Goal: Task Accomplishment & Management: Manage account settings

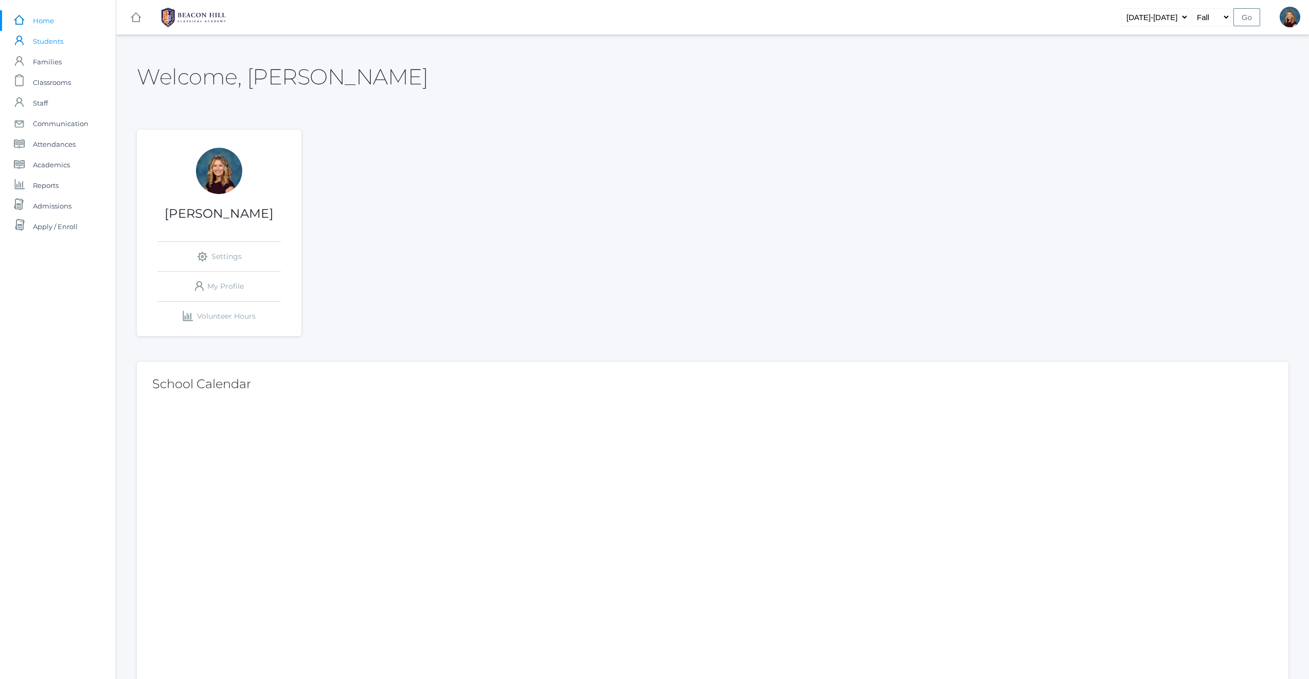
click at [54, 43] on span "Students" at bounding box center [48, 41] width 30 height 21
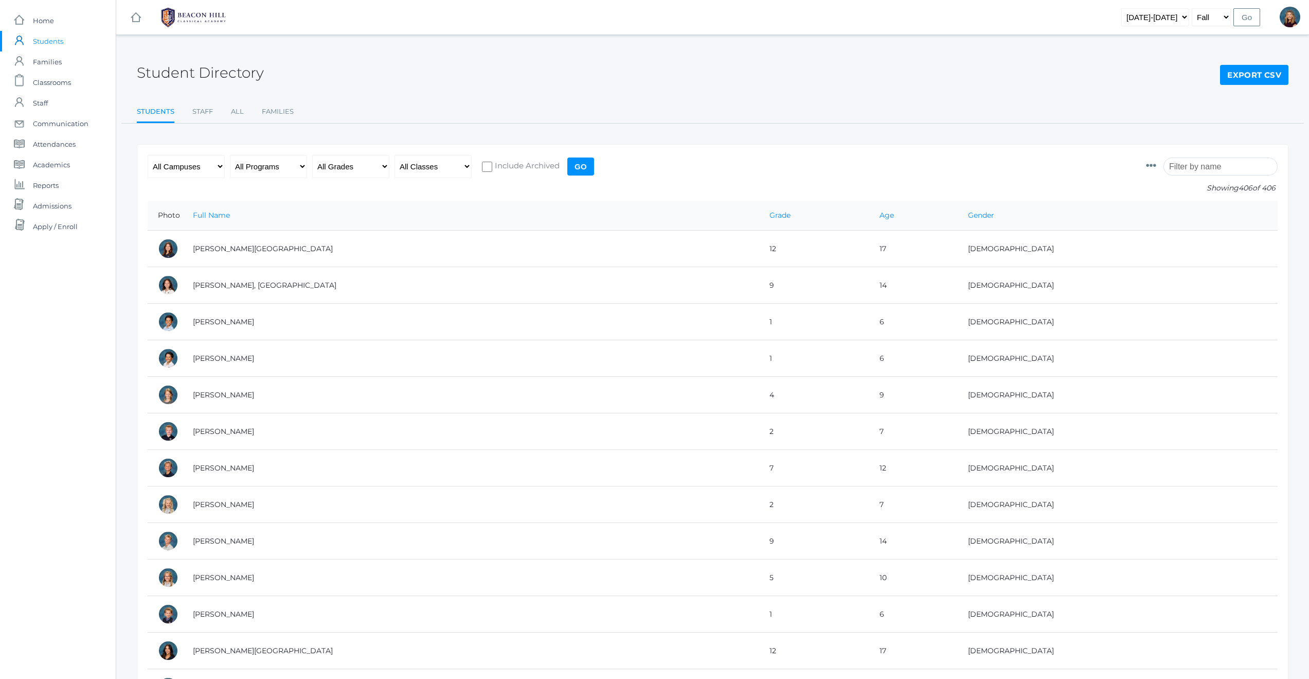
click at [1188, 167] on input "search" at bounding box center [1221, 166] width 114 height 18
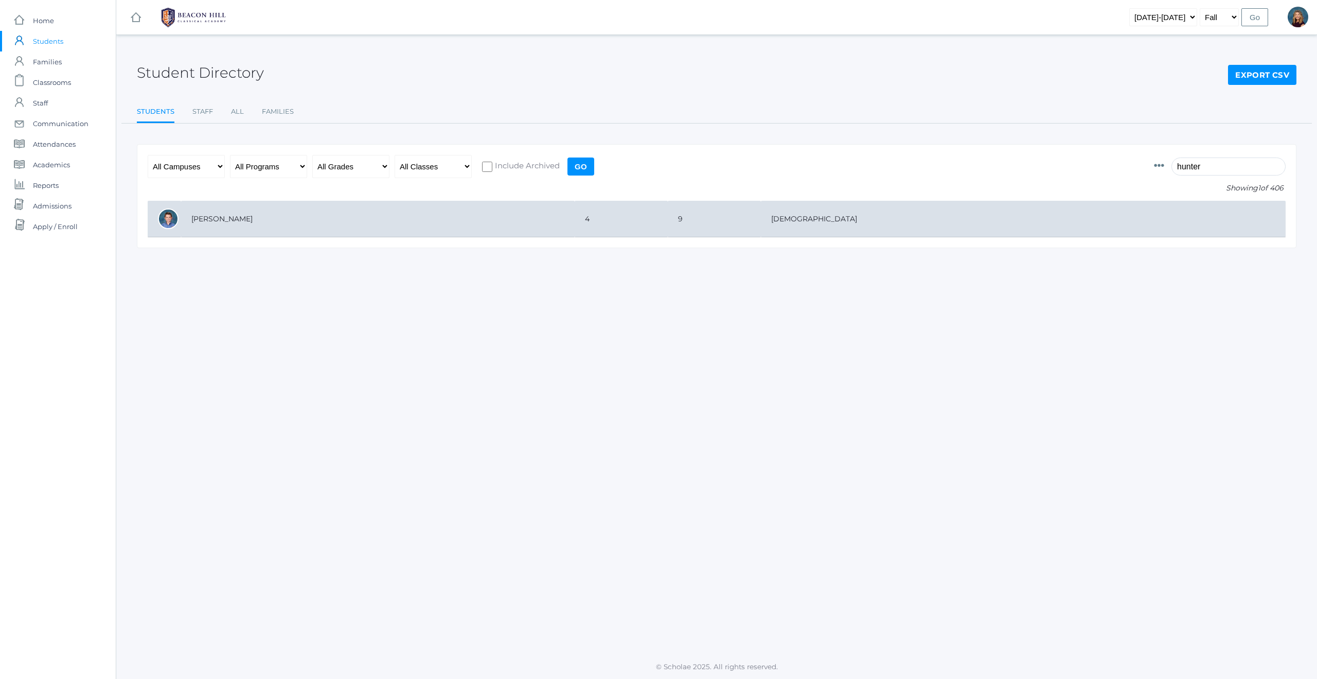
type input "hunter"
click at [225, 217] on td "[PERSON_NAME]" at bounding box center [378, 219] width 394 height 37
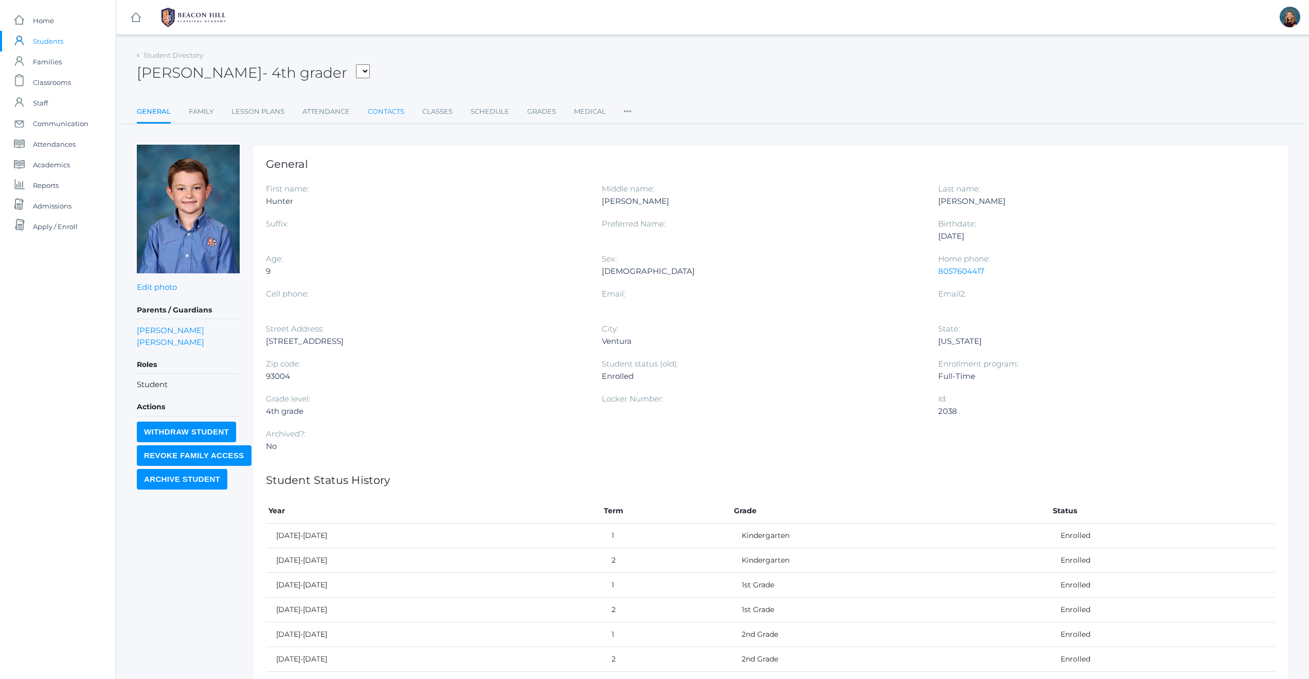
click at [394, 112] on link "Contacts" at bounding box center [386, 111] width 37 height 21
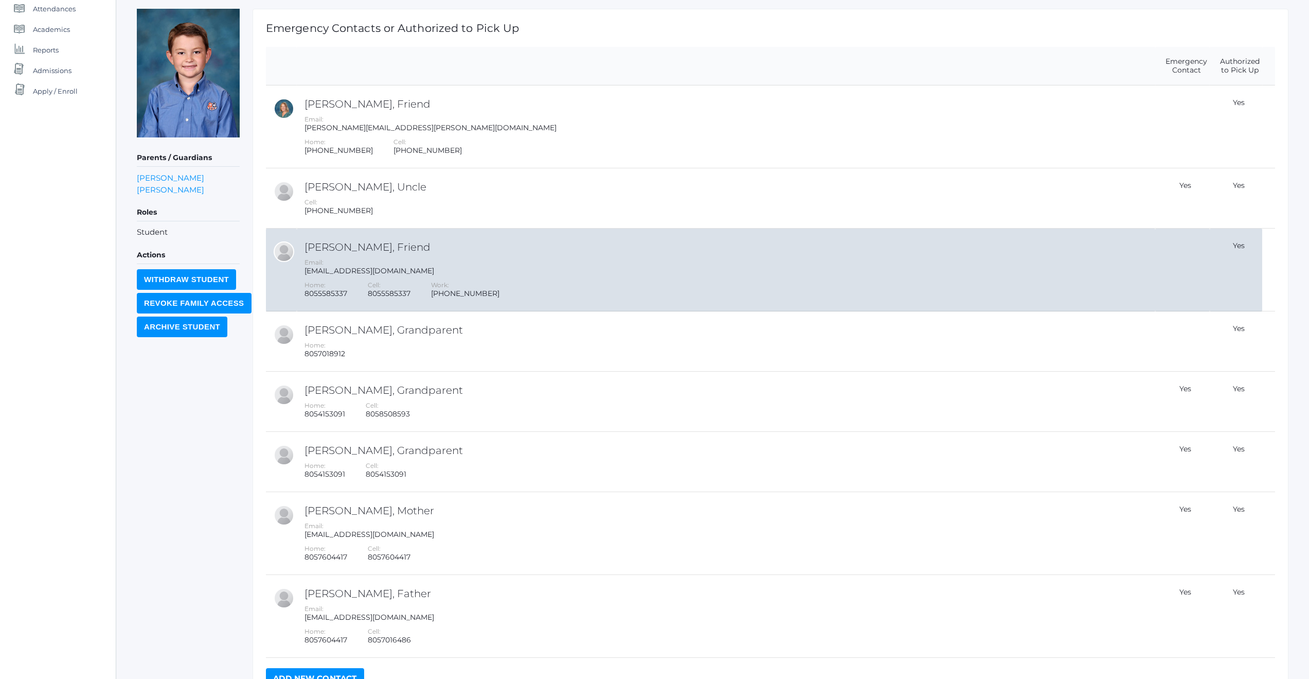
scroll to position [202, 0]
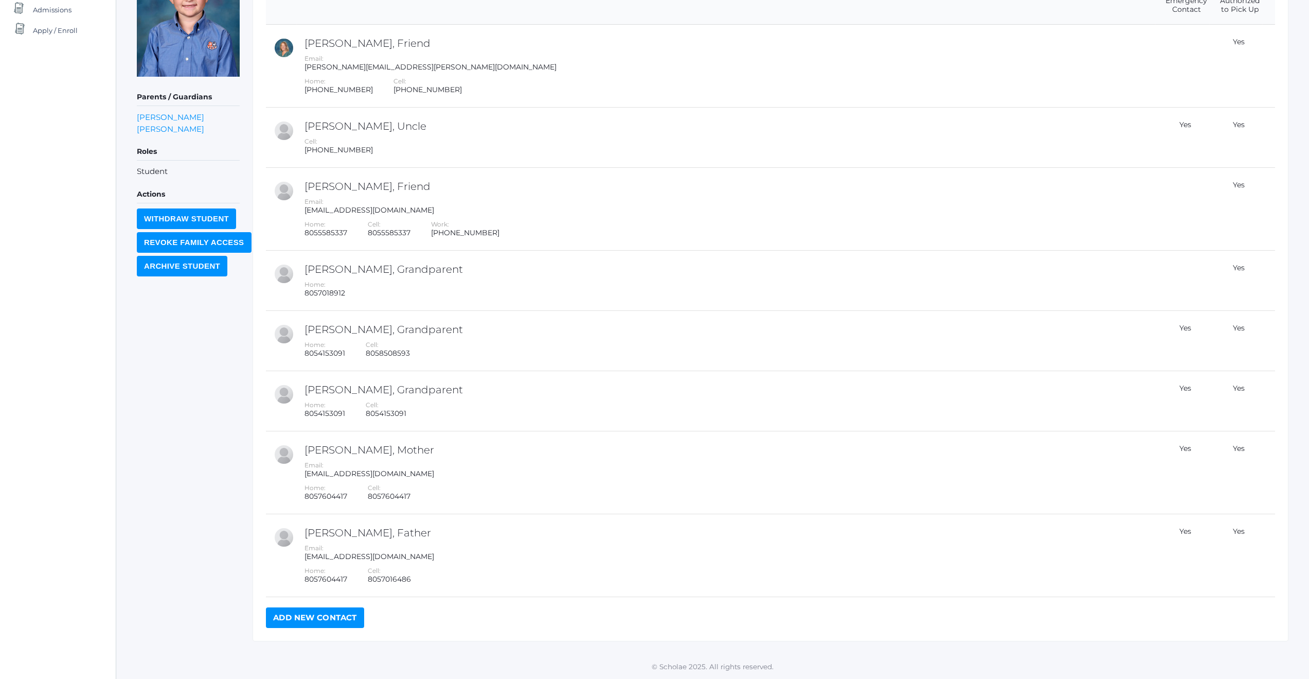
click at [322, 619] on link "Add New Contact" at bounding box center [315, 617] width 98 height 21
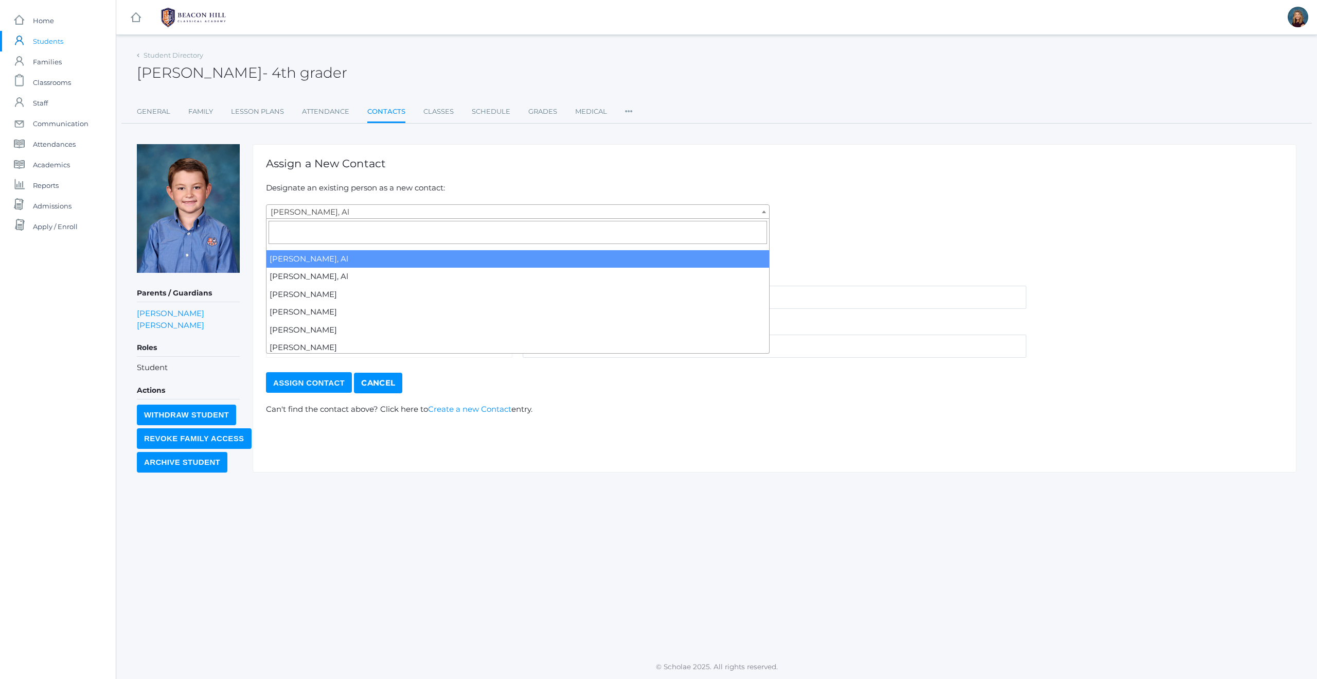
click at [766, 211] on span at bounding box center [764, 211] width 10 height 13
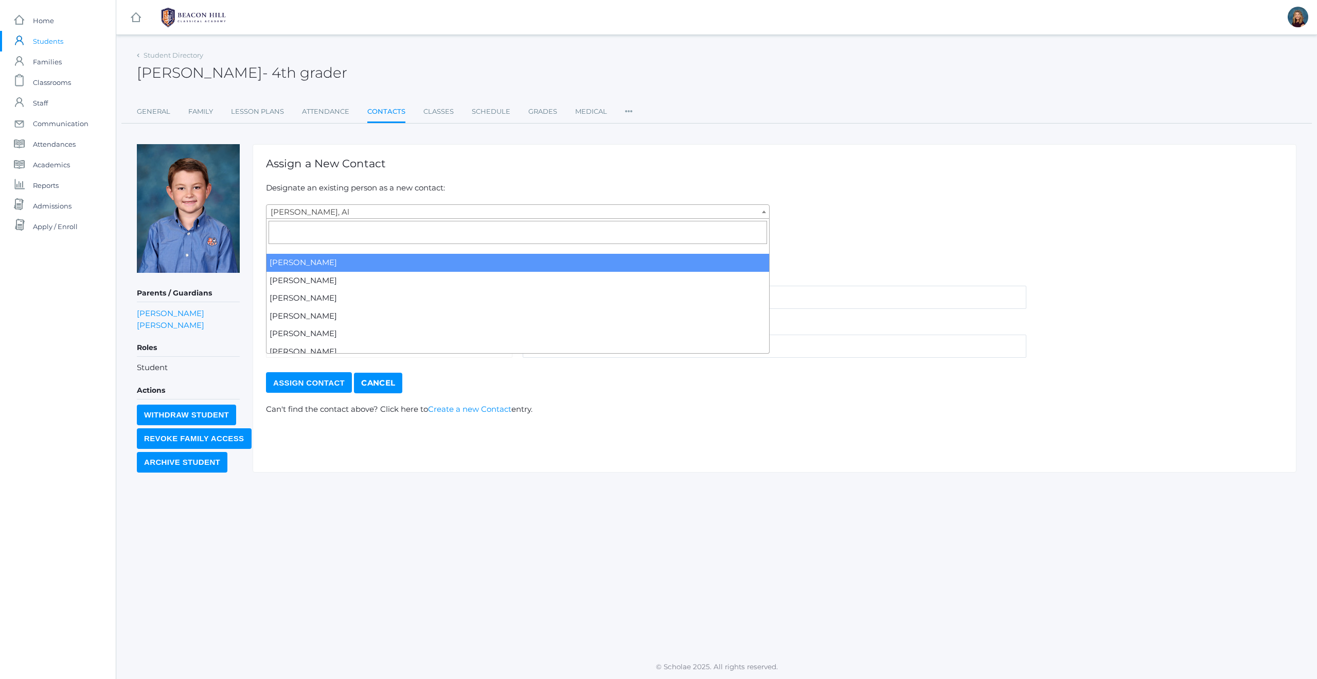
scroll to position [2576, 0]
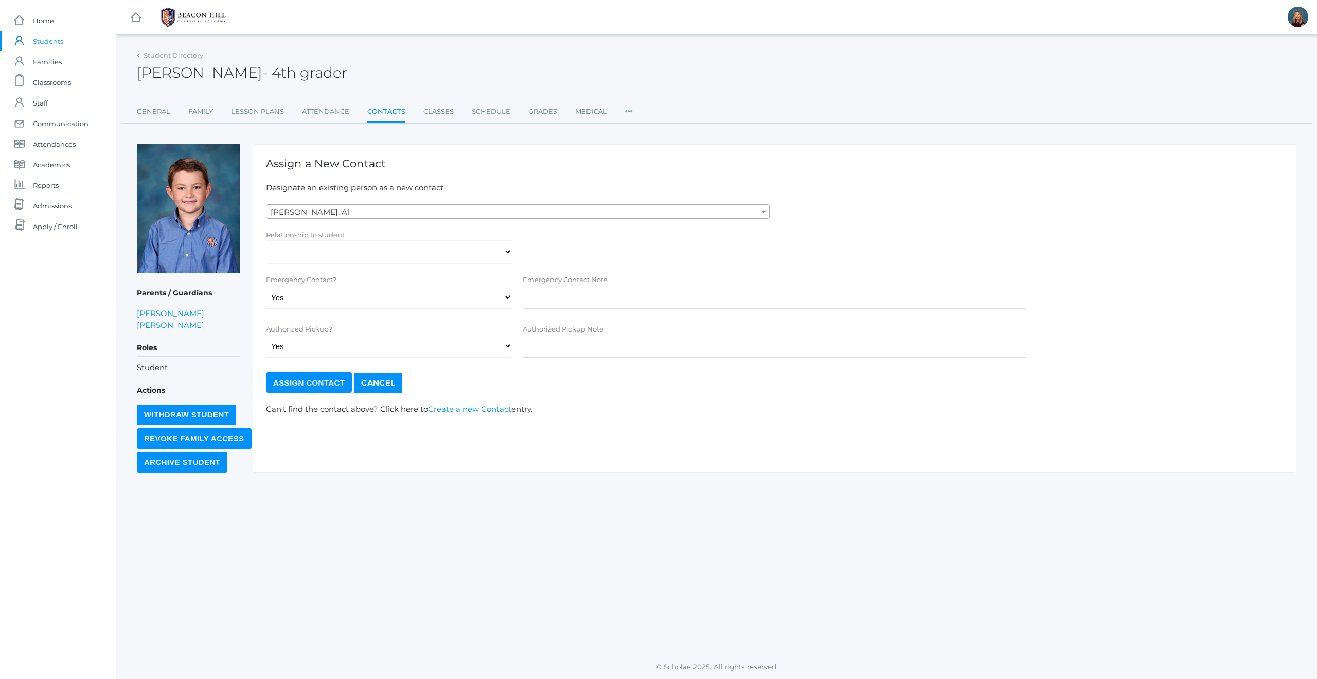
click at [458, 210] on span "[PERSON_NAME], Al" at bounding box center [517, 212] width 503 height 14
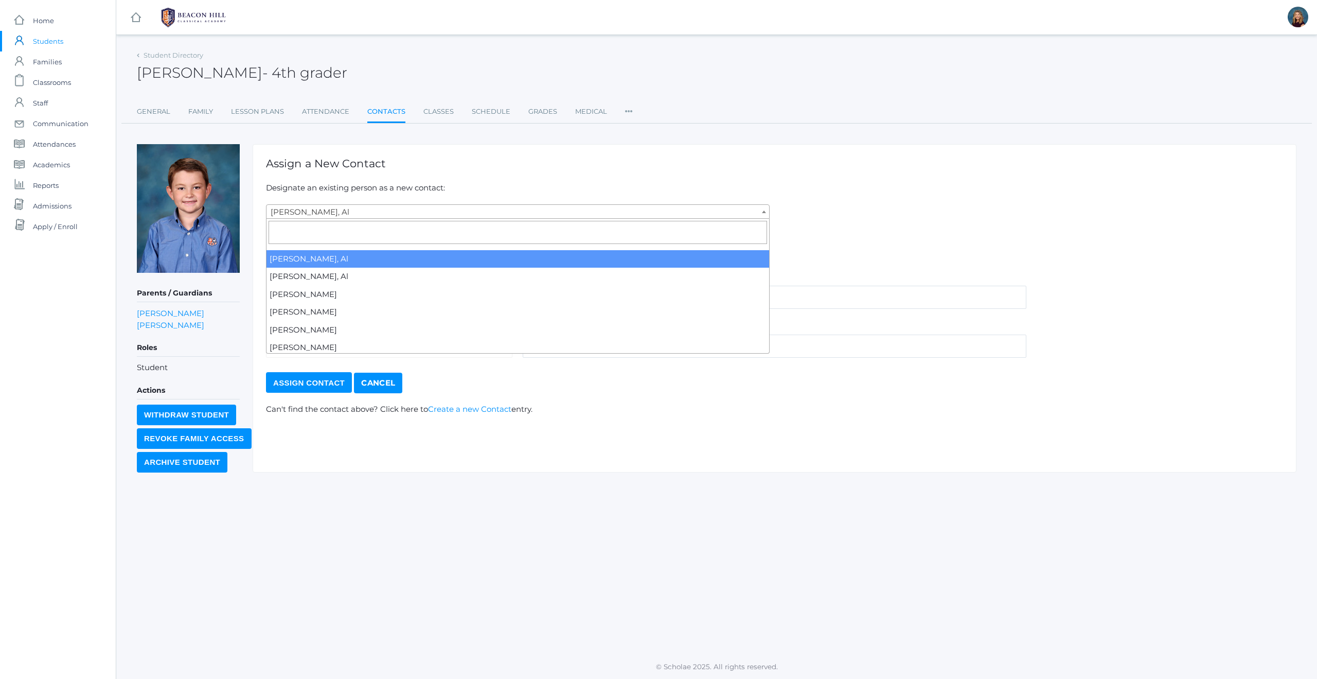
click at [457, 209] on span "[PERSON_NAME], Al" at bounding box center [517, 212] width 503 height 14
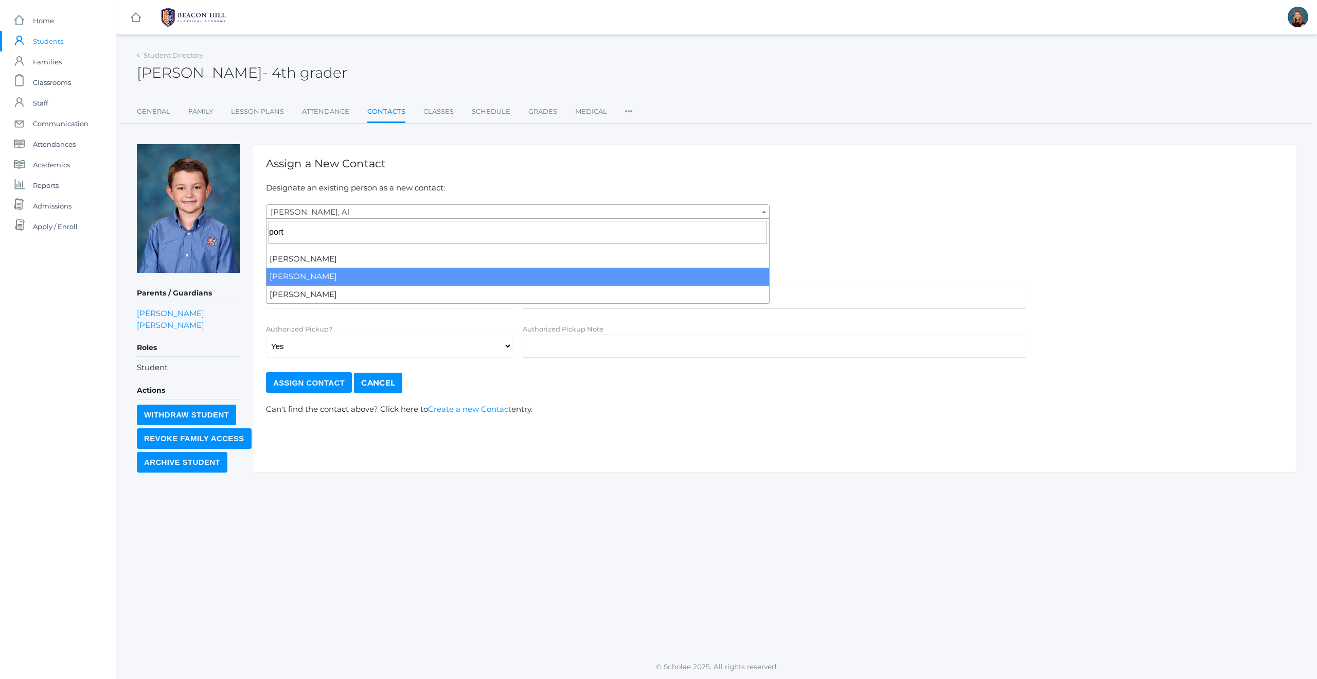
type input "port"
select select "2025"
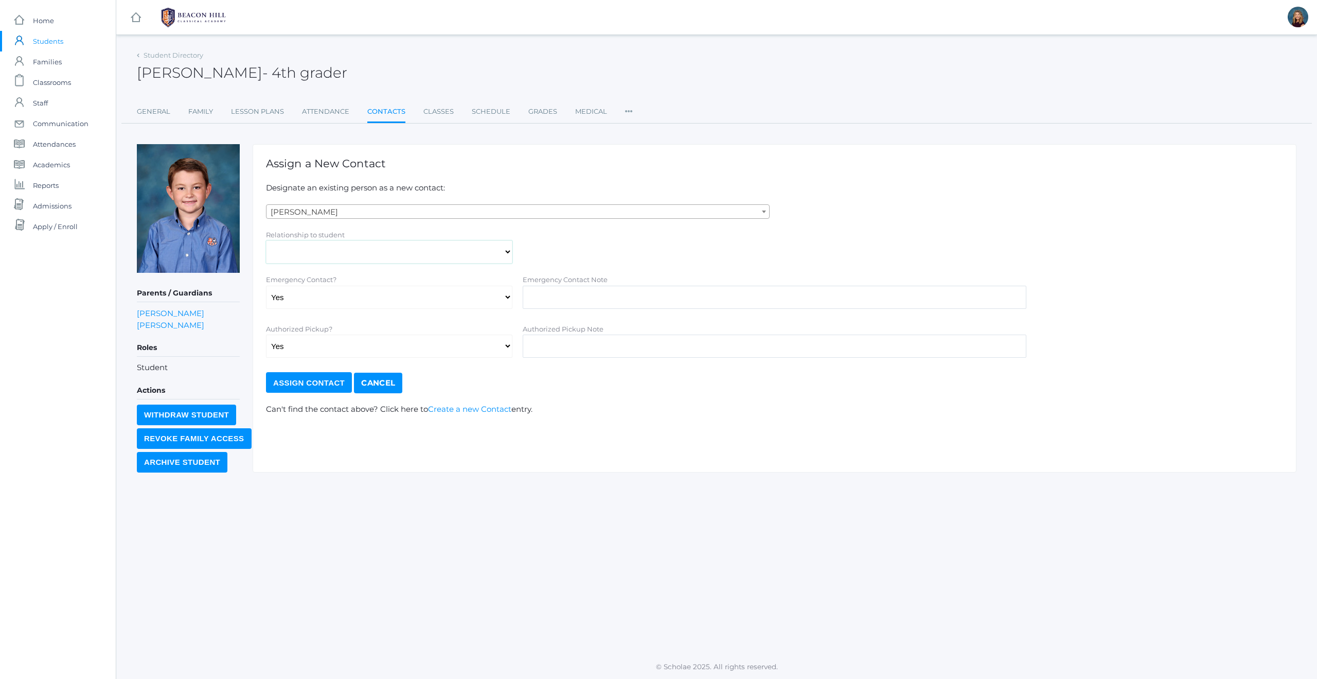
click at [408, 255] on select "Aunt Birth Mom Brother Father Friend Grandparent Guardian Mother Other Sister S…" at bounding box center [389, 251] width 246 height 23
select select "Friend"
click at [326, 381] on input "Assign Contact" at bounding box center [309, 382] width 86 height 21
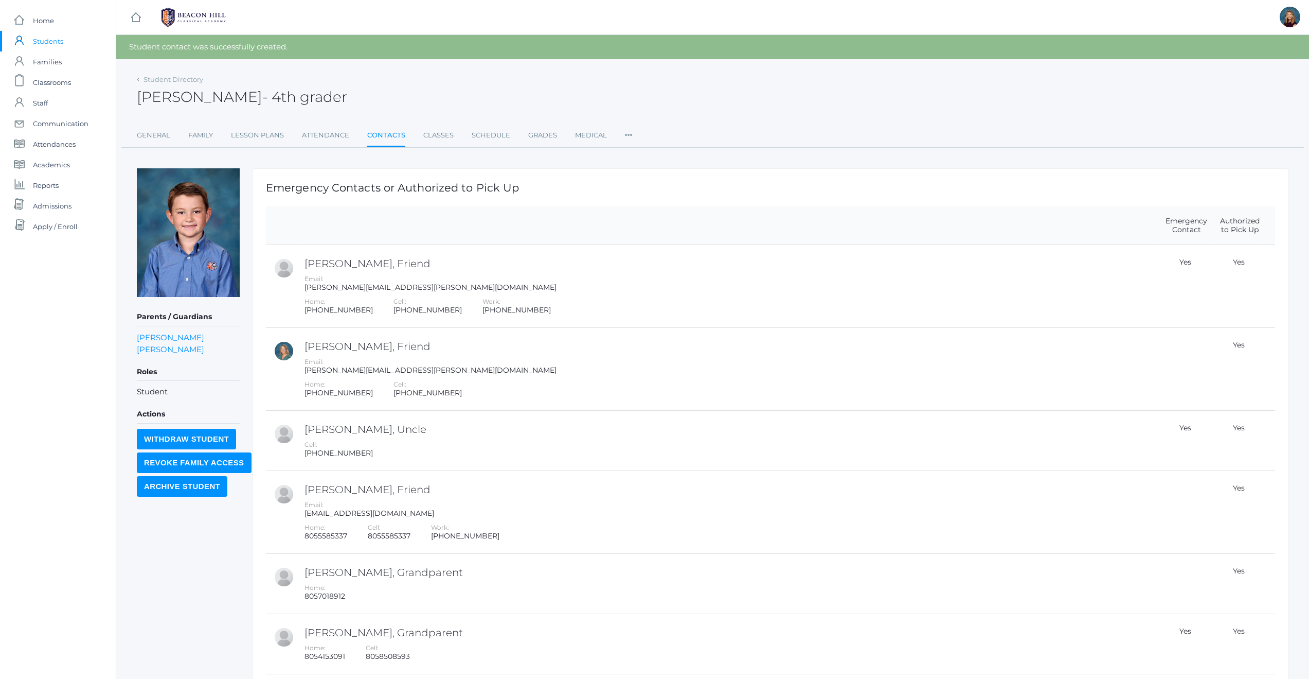
click at [899, 91] on div "Hunter Reid - 4th grader Hunter Reid 4th grader" at bounding box center [713, 91] width 1152 height 38
click at [46, 20] on span "Home" at bounding box center [43, 20] width 21 height 21
